Goal: Information Seeking & Learning: Learn about a topic

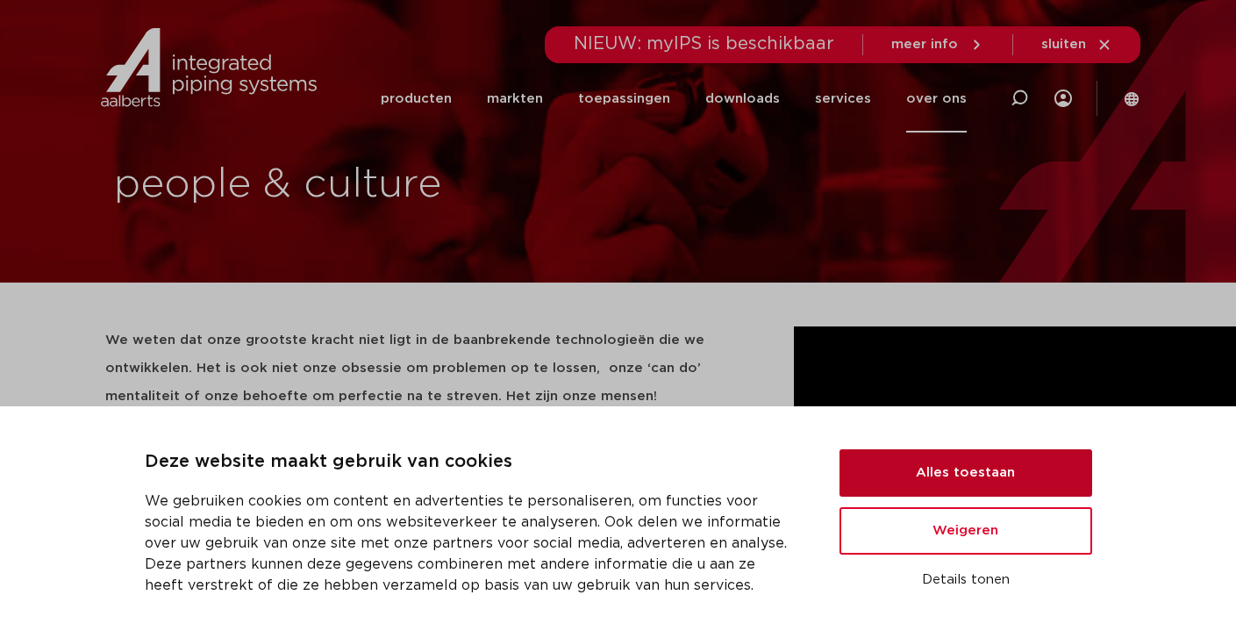
click at [1011, 468] on button "Alles toestaan" at bounding box center [966, 472] width 253 height 47
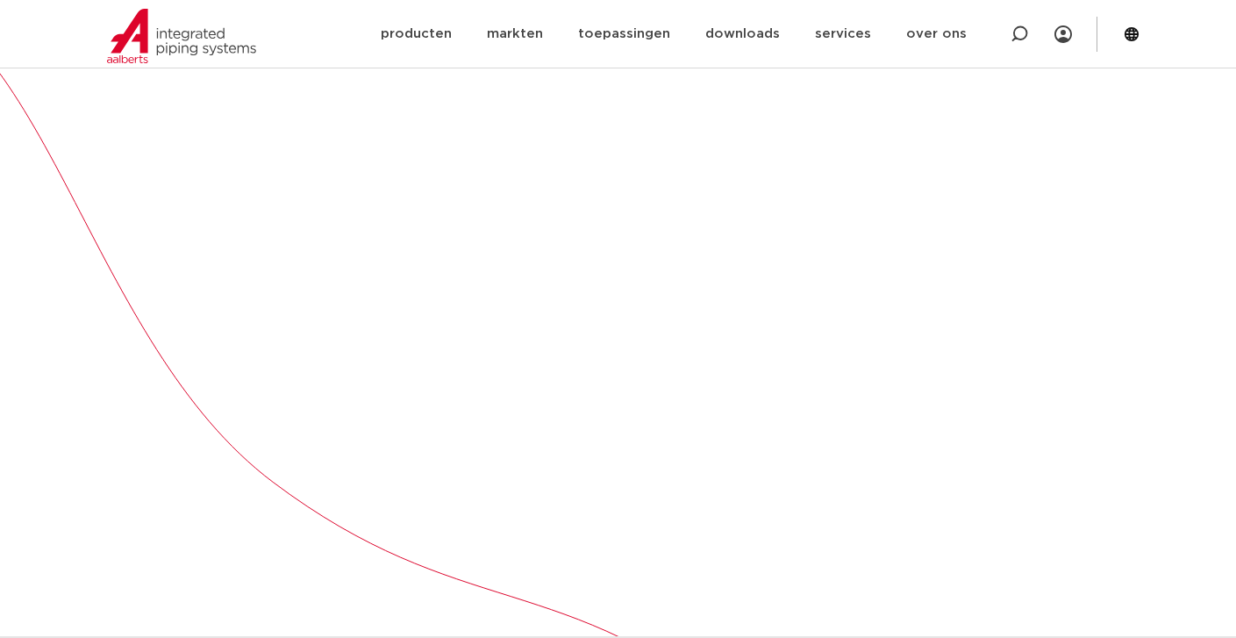
scroll to position [573, 0]
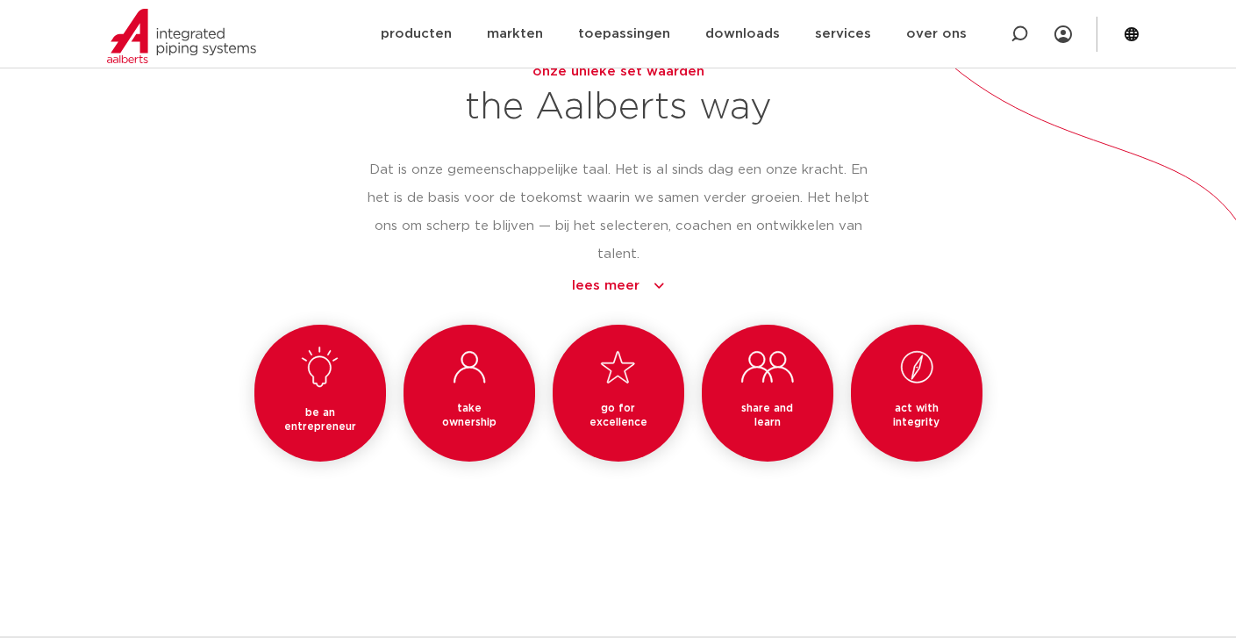
scroll to position [1586, 0]
